Goal: Task Accomplishment & Management: Complete application form

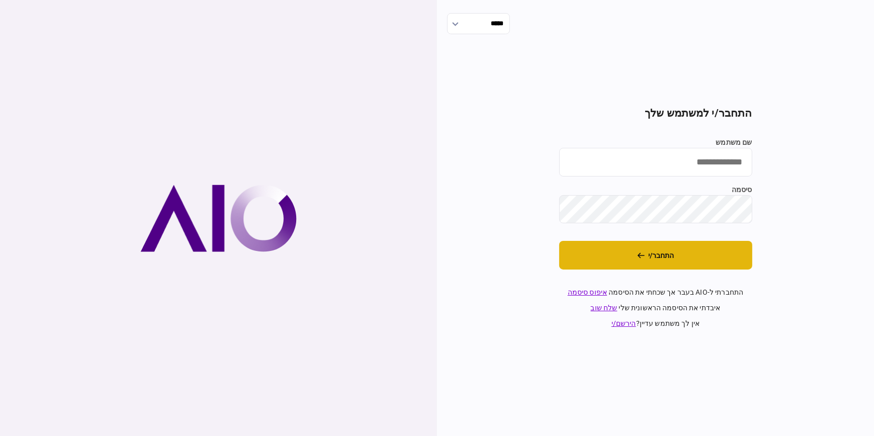
type input "**********"
click at [729, 258] on button "התחבר/י" at bounding box center [655, 255] width 193 height 29
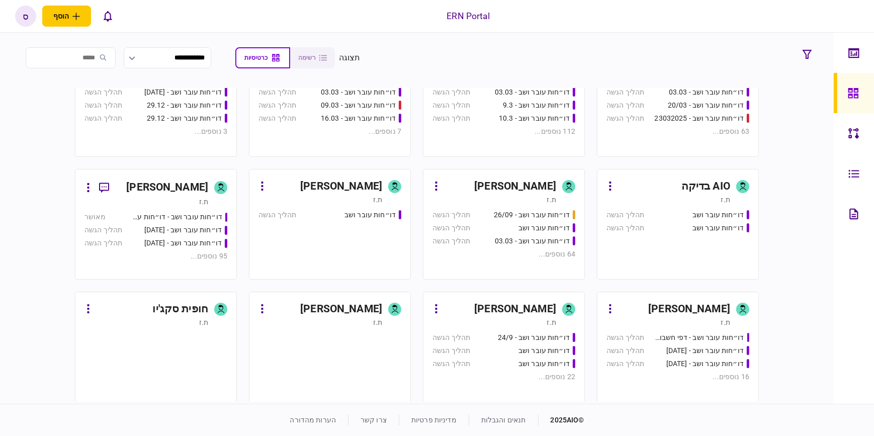
scroll to position [548, 0]
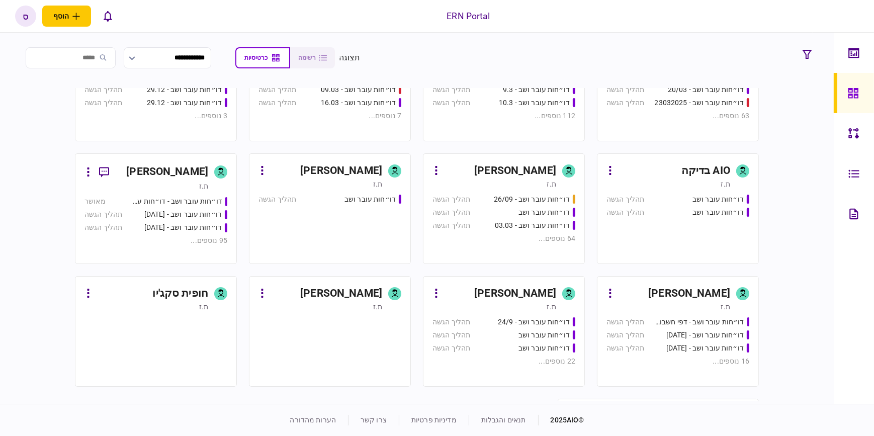
click at [657, 287] on div "[PERSON_NAME]" at bounding box center [674, 294] width 112 height 16
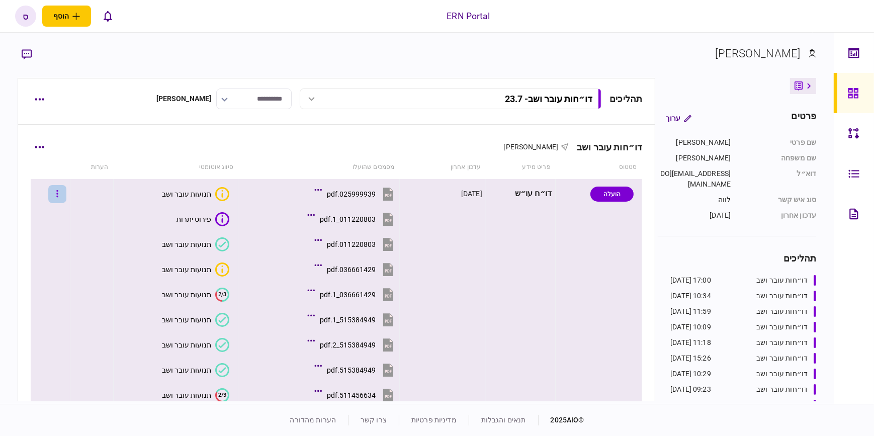
click at [58, 192] on icon "button" at bounding box center [57, 194] width 2 height 10
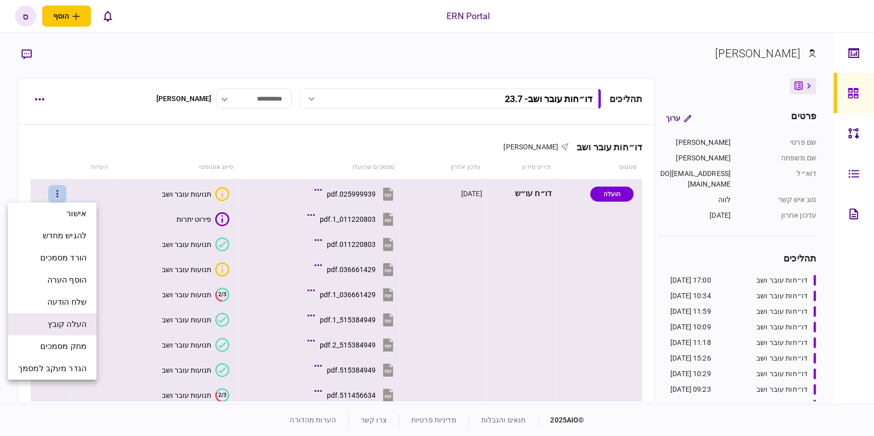
click at [84, 321] on span "העלה קובץ" at bounding box center [67, 324] width 39 height 12
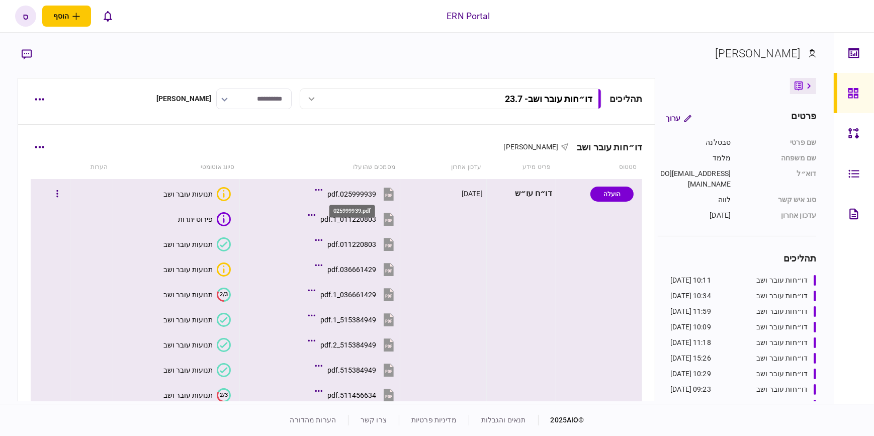
click at [356, 191] on div "025999939.pdf" at bounding box center [351, 194] width 49 height 8
click at [197, 194] on div "תנועות עובר ושב" at bounding box center [187, 194] width 49 height 8
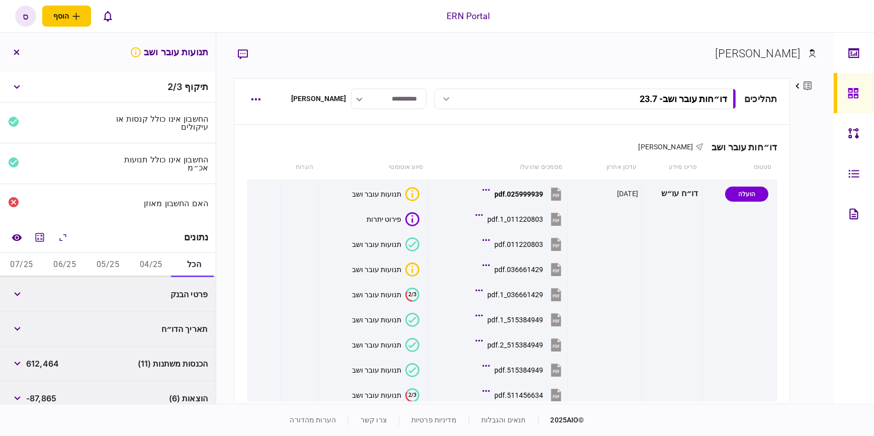
click at [147, 261] on button "04/25" at bounding box center [150, 265] width 43 height 24
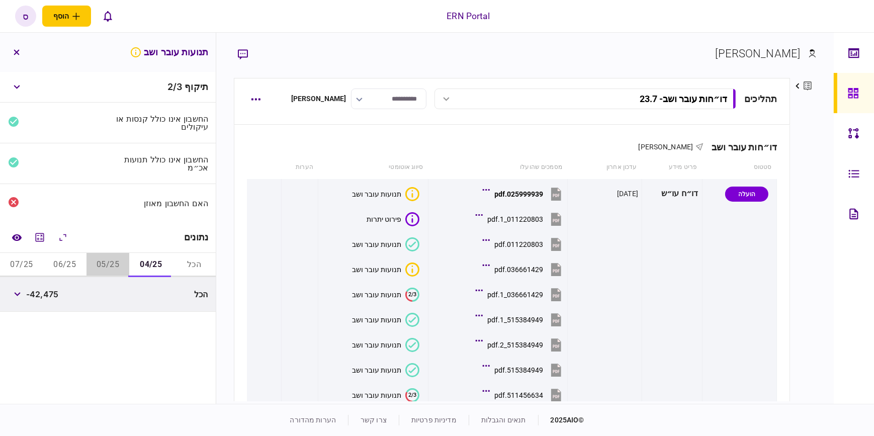
click at [119, 265] on button "05/25" at bounding box center [108, 265] width 43 height 24
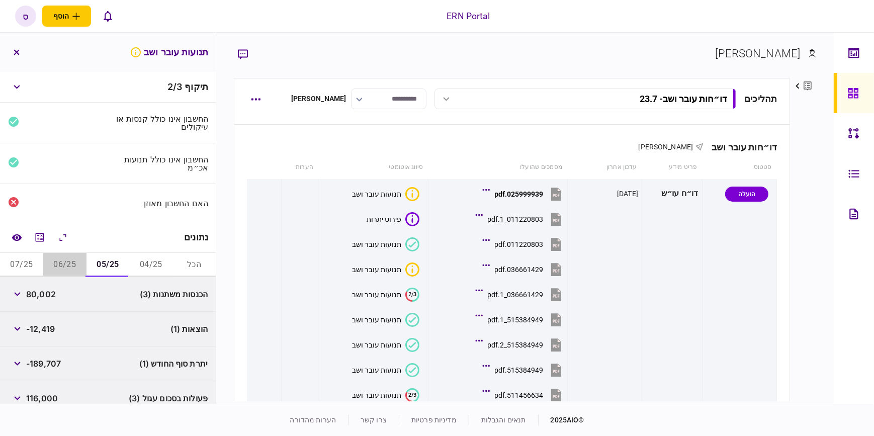
click at [79, 262] on button "06/25" at bounding box center [64, 265] width 43 height 24
click at [99, 263] on button "05/25" at bounding box center [108, 265] width 43 height 24
click at [125, 260] on button "05/25" at bounding box center [108, 265] width 43 height 24
click at [140, 262] on button "04/25" at bounding box center [150, 265] width 43 height 24
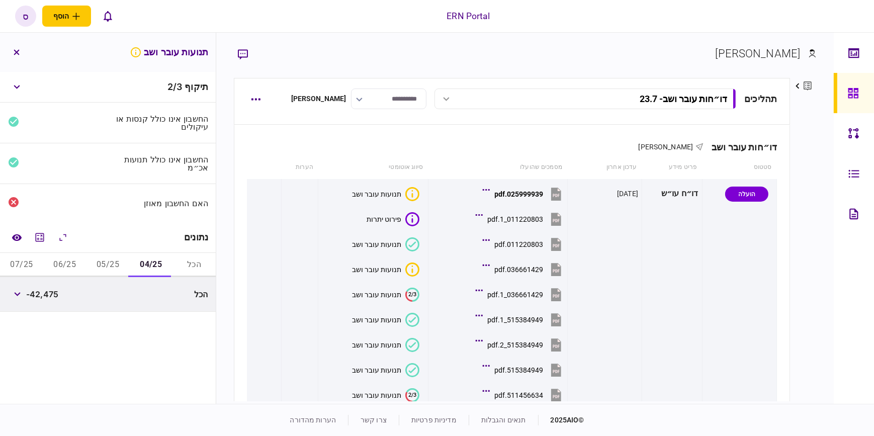
click at [111, 263] on button "05/25" at bounding box center [108, 265] width 43 height 24
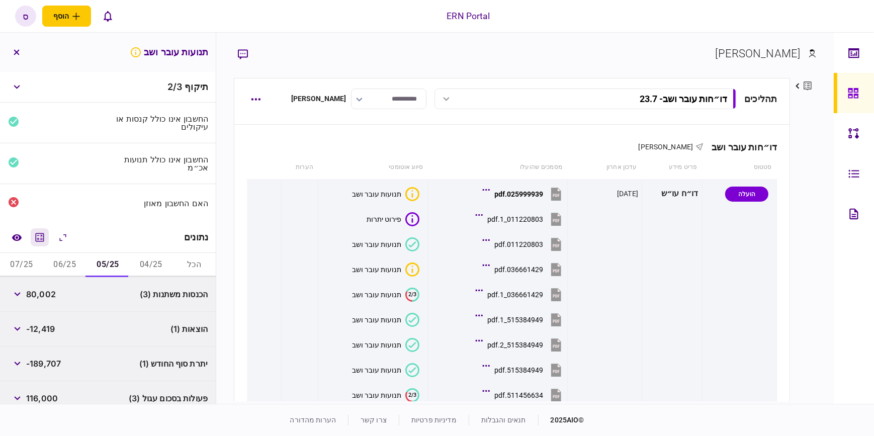
click at [44, 238] on icon "מחשבון" at bounding box center [40, 237] width 9 height 9
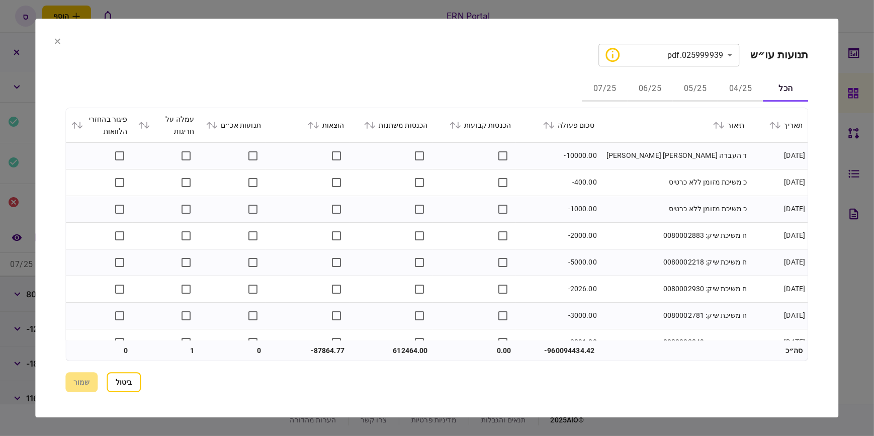
click at [734, 87] on button "04/25" at bounding box center [740, 89] width 45 height 24
click at [709, 84] on button "05/25" at bounding box center [695, 89] width 45 height 24
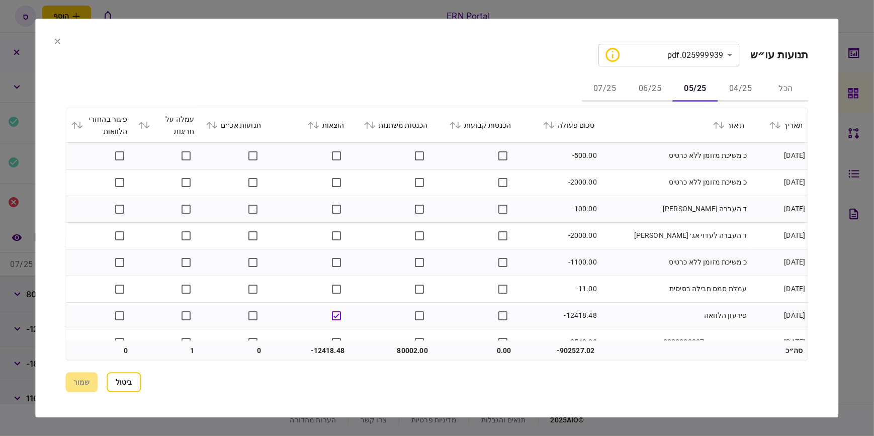
click at [57, 44] on icon at bounding box center [57, 41] width 6 height 6
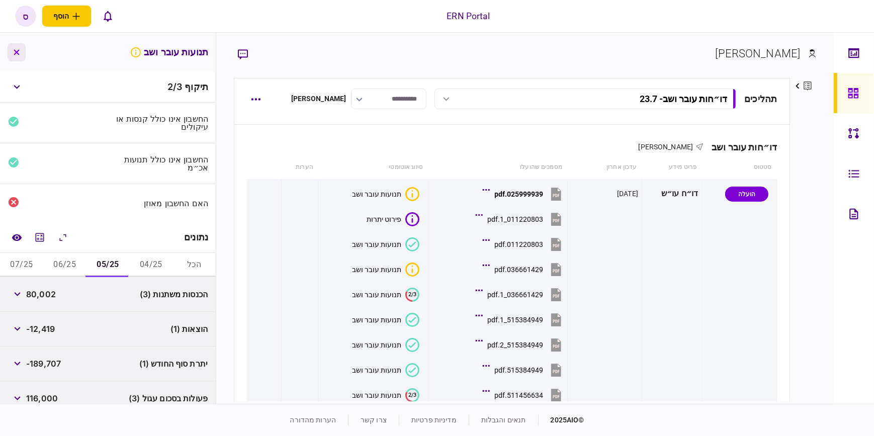
click at [14, 54] on icon "button" at bounding box center [17, 53] width 6 height 6
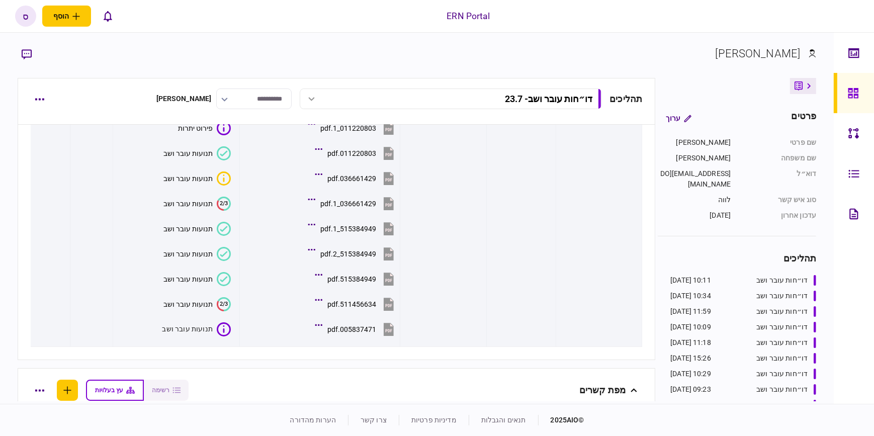
scroll to position [45, 0]
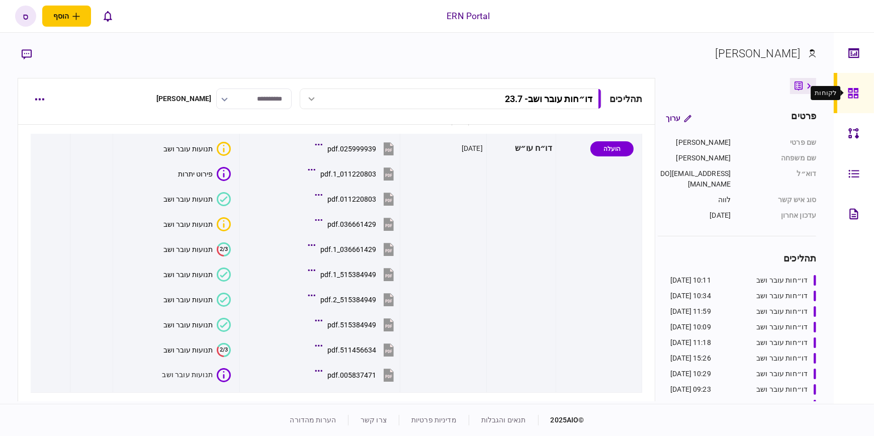
click at [848, 91] on icon at bounding box center [853, 93] width 10 height 10
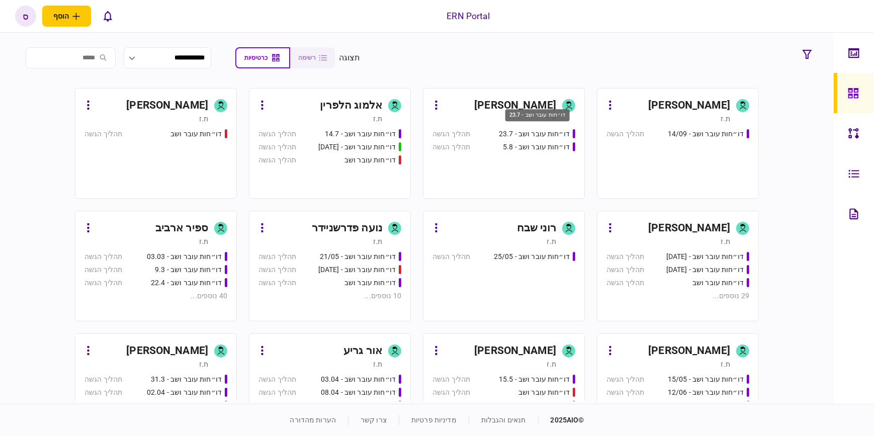
click at [527, 125] on div "דו״חות עובר ושב - 23.7" at bounding box center [537, 118] width 66 height 21
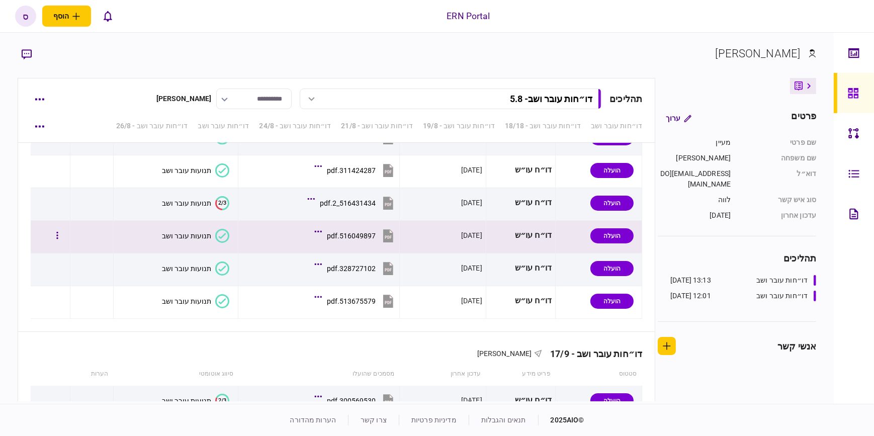
scroll to position [1862, 0]
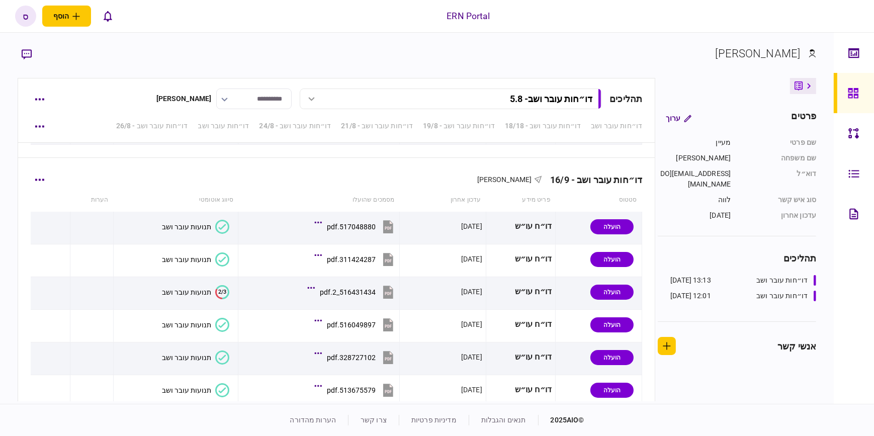
drag, startPoint x: 17, startPoint y: 329, endPoint x: 26, endPoint y: 272, distance: 57.5
click at [26, 272] on div "**********" at bounding box center [417, 218] width 834 height 371
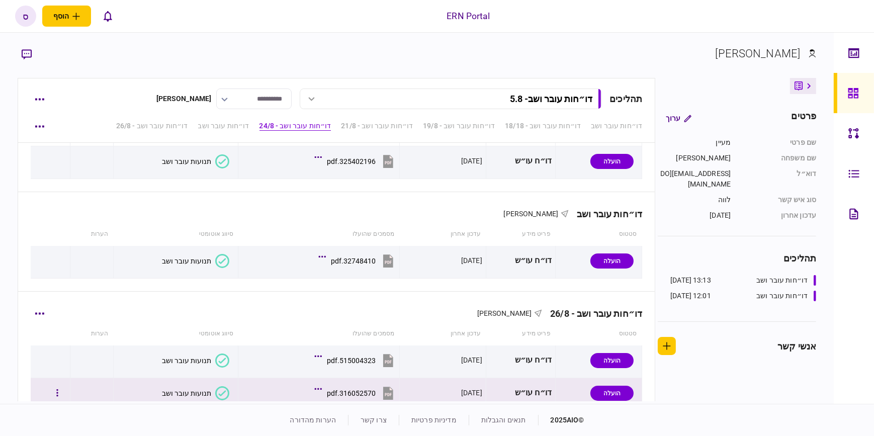
scroll to position [457, 0]
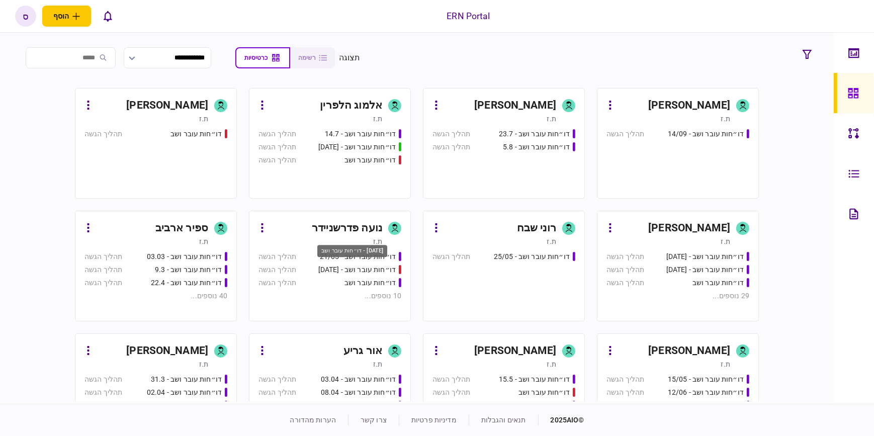
click at [362, 272] on div "דו״חות עובר ושב - 03/06/25" at bounding box center [356, 270] width 77 height 11
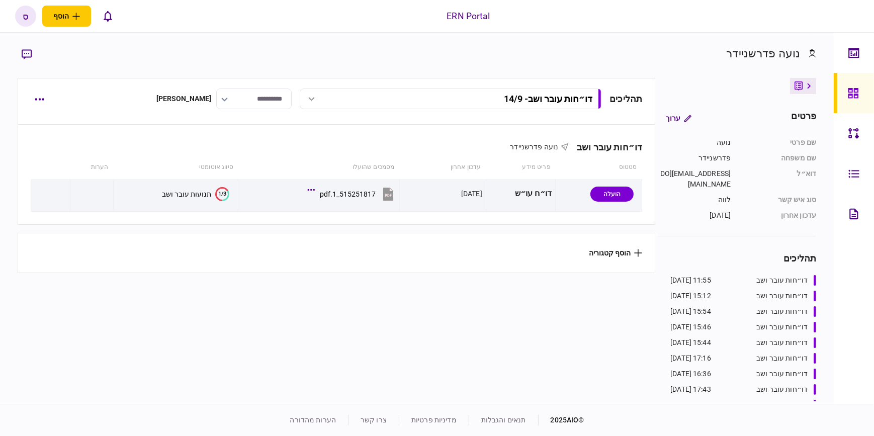
click at [437, 99] on div "דו״חות עובר ושב - 14/9" at bounding box center [463, 99] width 260 height 11
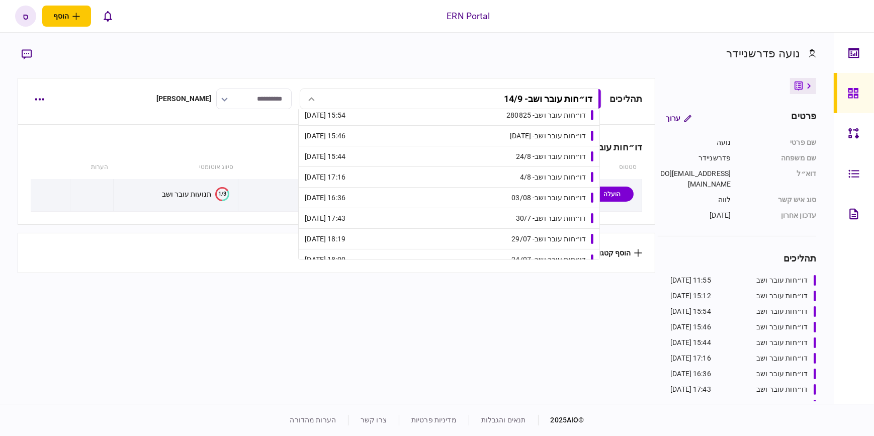
scroll to position [118, 0]
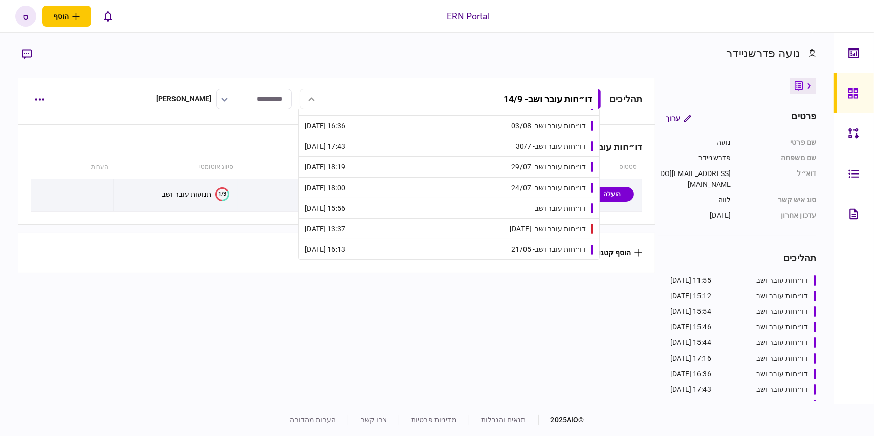
click at [500, 246] on link "דו״חות עובר ושב - 21/05 16:13 21/05/2025" at bounding box center [449, 249] width 289 height 21
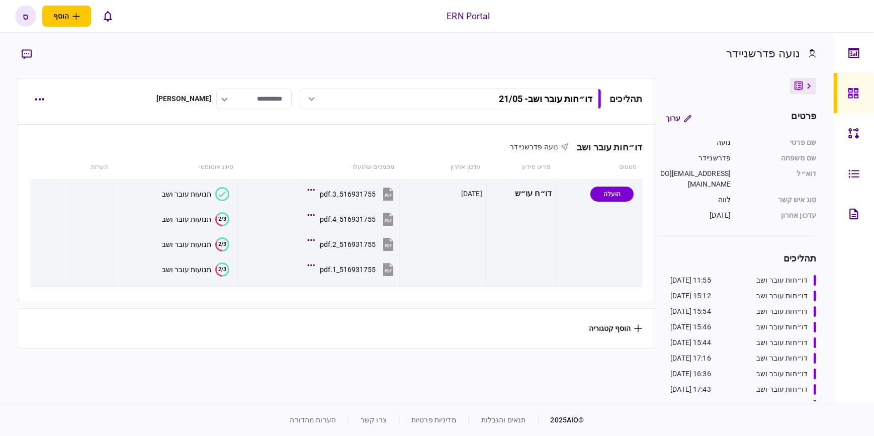
click at [499, 96] on div "דו״חות עובר ושב - 21/05" at bounding box center [546, 99] width 94 height 11
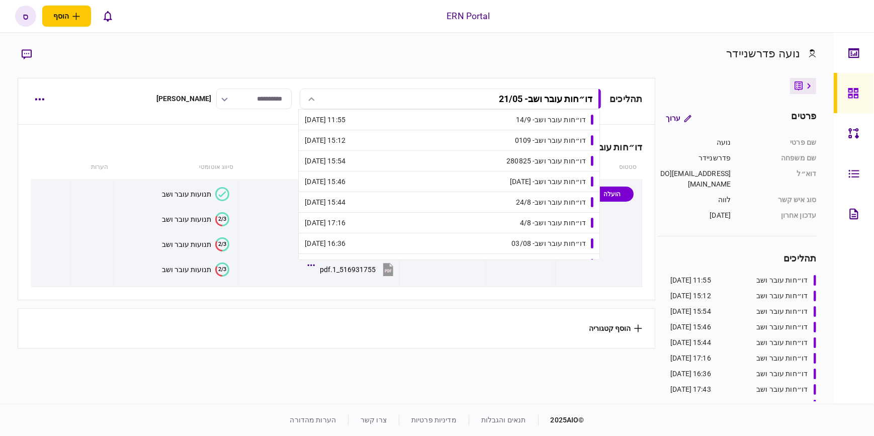
click at [492, 221] on link "דו״חות עובר ושב - 4/8 17:16 04/08/2025" at bounding box center [449, 223] width 289 height 20
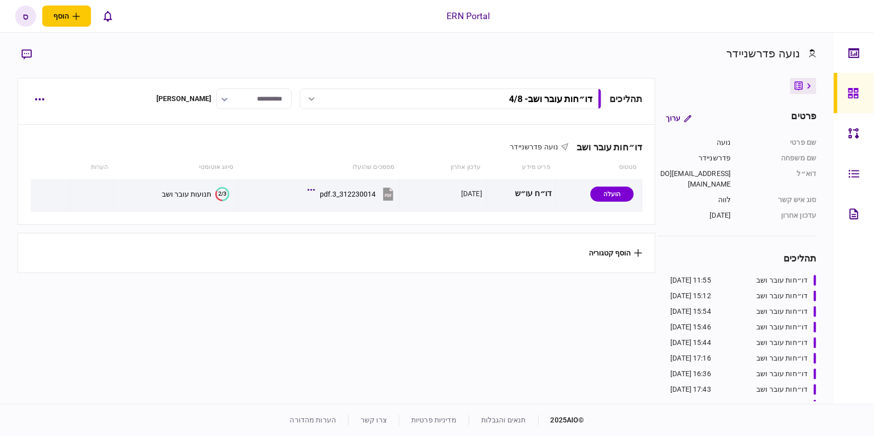
click at [496, 100] on div "דו״חות עובר ושב - 4/8" at bounding box center [463, 99] width 260 height 11
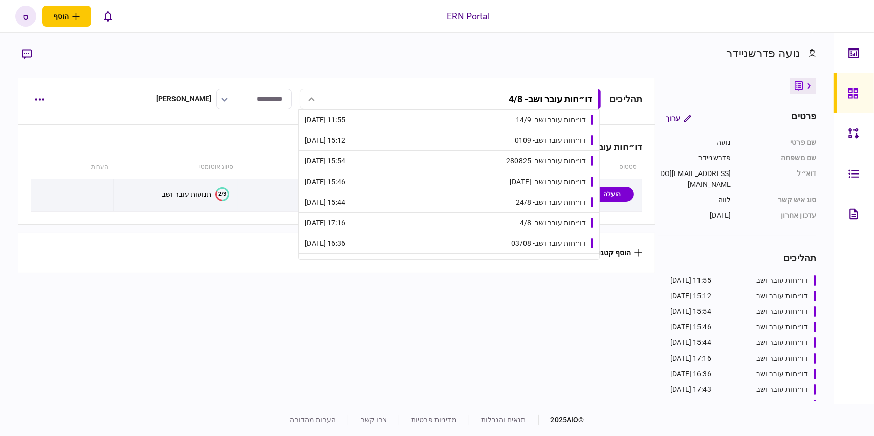
click at [513, 178] on div "דו״חות עובר ושב - 24.8.25" at bounding box center [548, 182] width 76 height 11
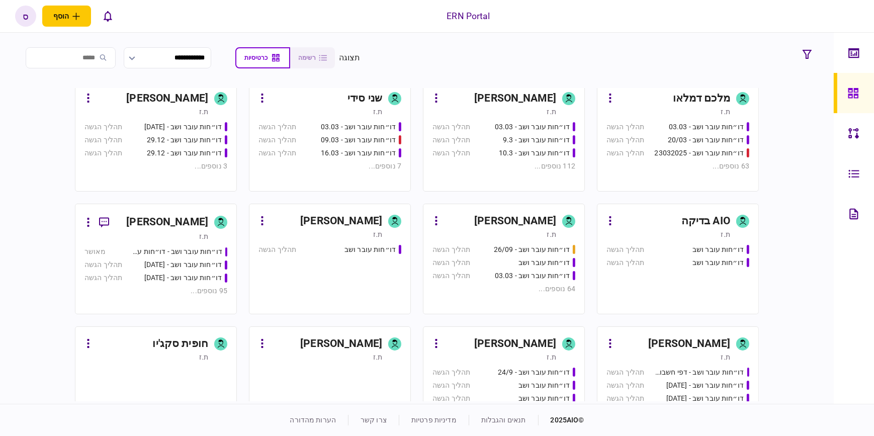
scroll to position [594, 0]
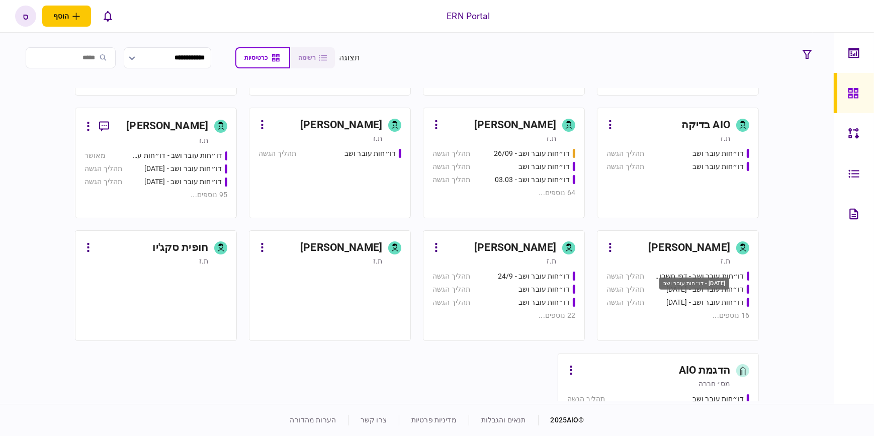
click at [709, 297] on div "דו״חות עובר ושב - 24/09/2024" at bounding box center [704, 302] width 77 height 11
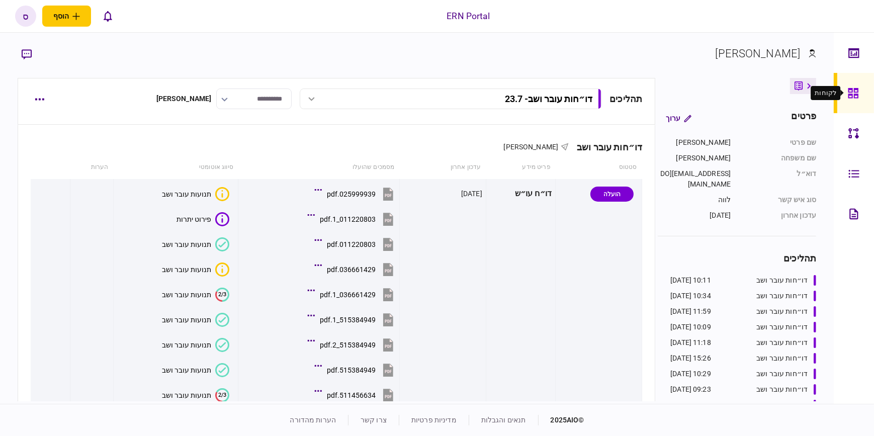
click at [848, 91] on icon at bounding box center [853, 93] width 10 height 10
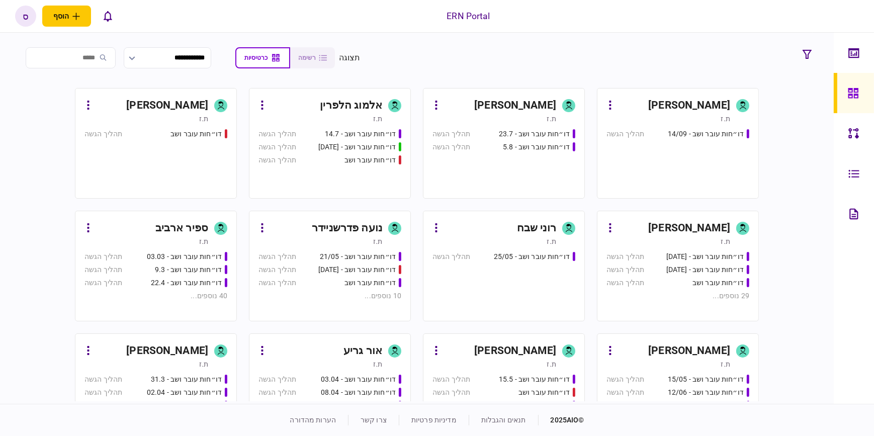
click at [82, 58] on input "search" at bounding box center [71, 57] width 90 height 21
paste input "*******"
type input "*******"
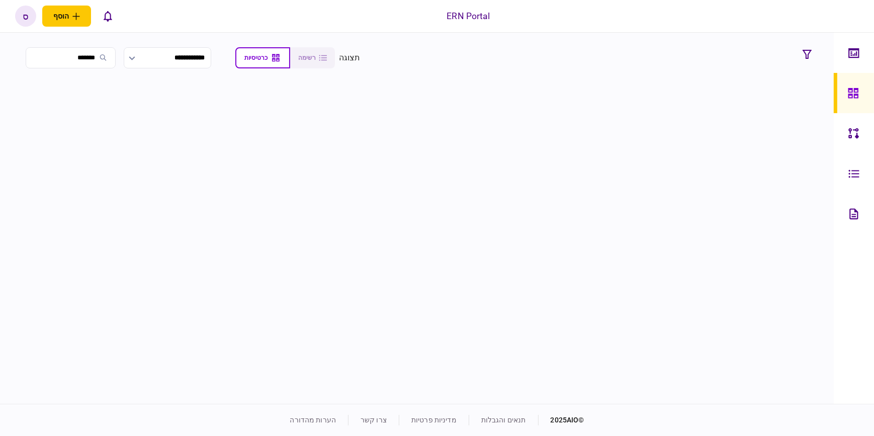
click at [98, 57] on input "*******" at bounding box center [71, 57] width 90 height 21
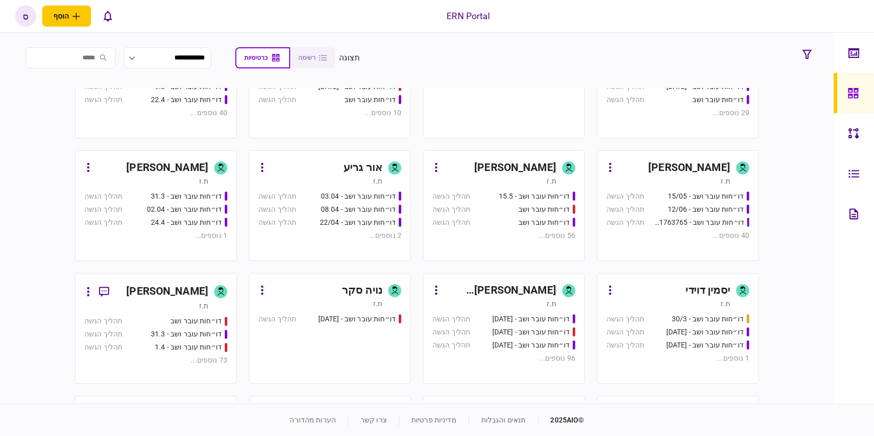
scroll to position [183, 0]
click at [545, 206] on div "דו״חות עובר ושב" at bounding box center [544, 210] width 51 height 11
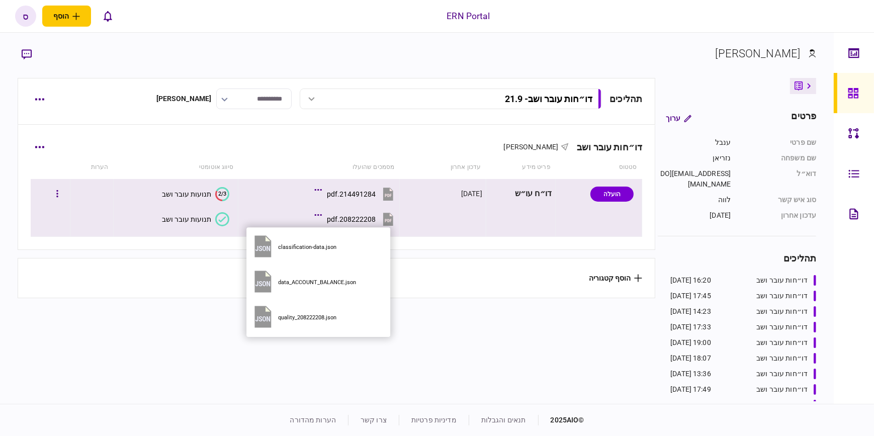
click at [320, 215] on icon at bounding box center [318, 215] width 8 height 3
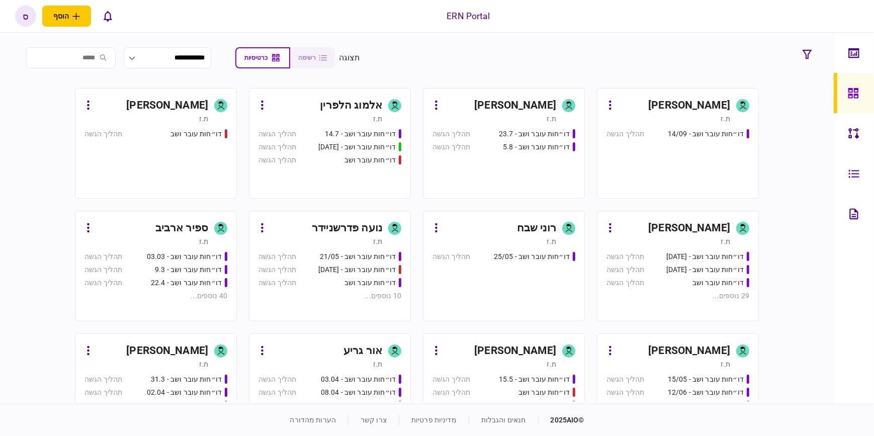
click at [707, 227] on div "דניאלה ילדיס" at bounding box center [689, 228] width 82 height 16
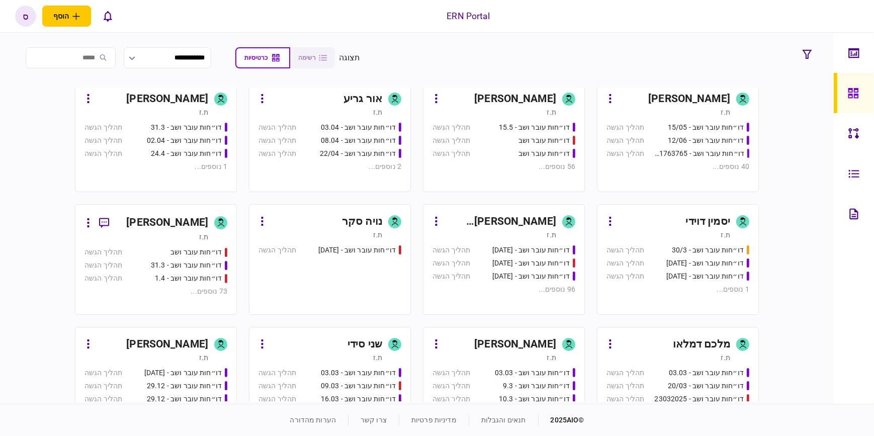
scroll to position [457, 0]
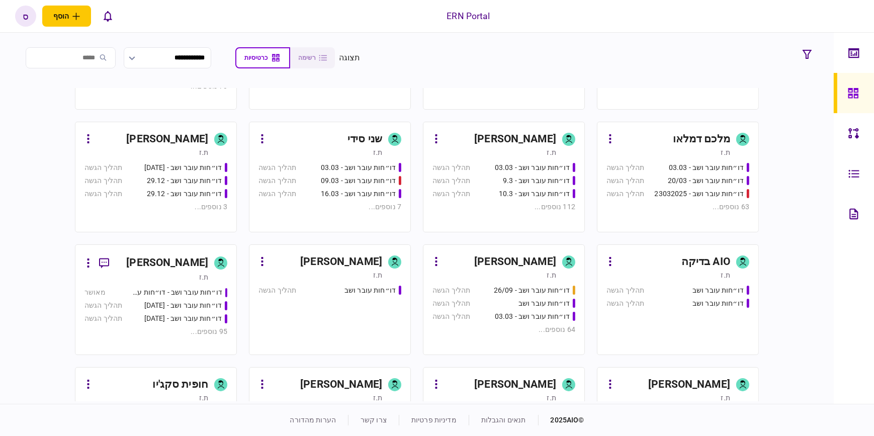
click at [684, 375] on link "סבטלנה מלמד ת.ז דו״חות עובר ושב - דפי חשבון 16.9 תהליך הגשה דו״חות עובר ושב - 2…" at bounding box center [678, 422] width 162 height 111
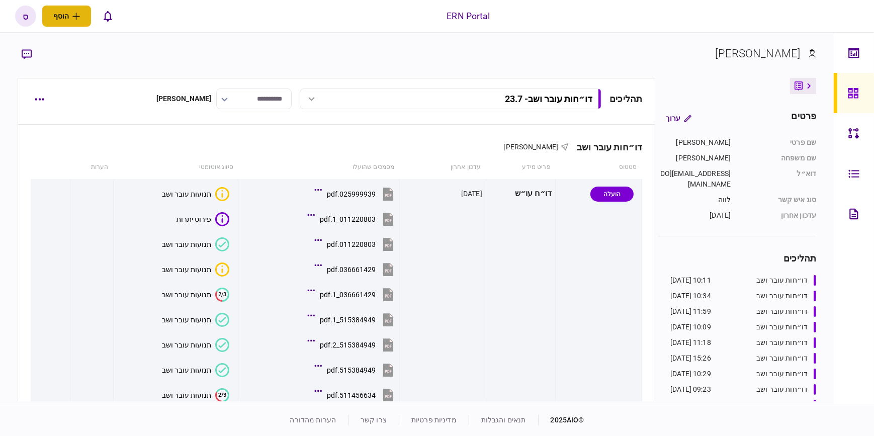
click at [71, 14] on button "הוסף" at bounding box center [66, 16] width 49 height 21
click at [181, 20] on div "ERN Portal הוסף לקוח עסקי לקוח פרטי ס ס סבטלנה מלמד Svetlana@ern-israel.co.il ע…" at bounding box center [437, 16] width 874 height 32
